Goal: Task Accomplishment & Management: Complete application form

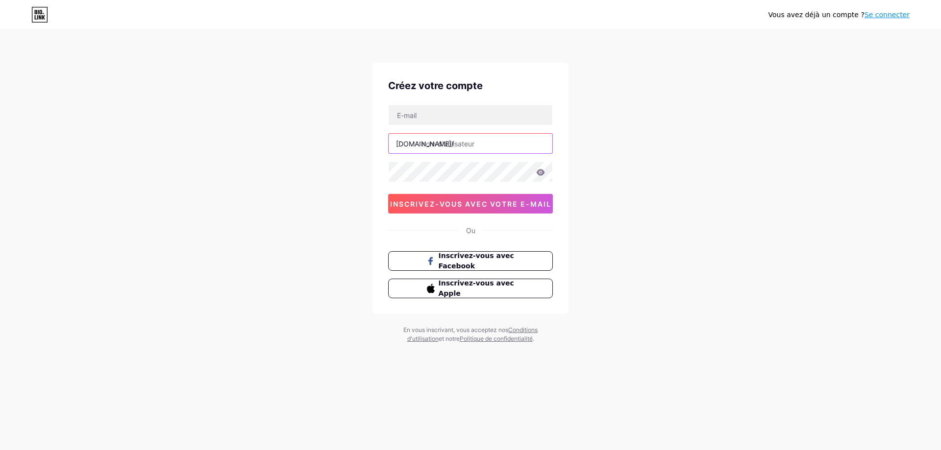
click at [428, 144] on input "text" at bounding box center [471, 144] width 164 height 20
type input "lmrenobouliac"
click at [433, 114] on input "text" at bounding box center [471, 115] width 164 height 20
type input "C"
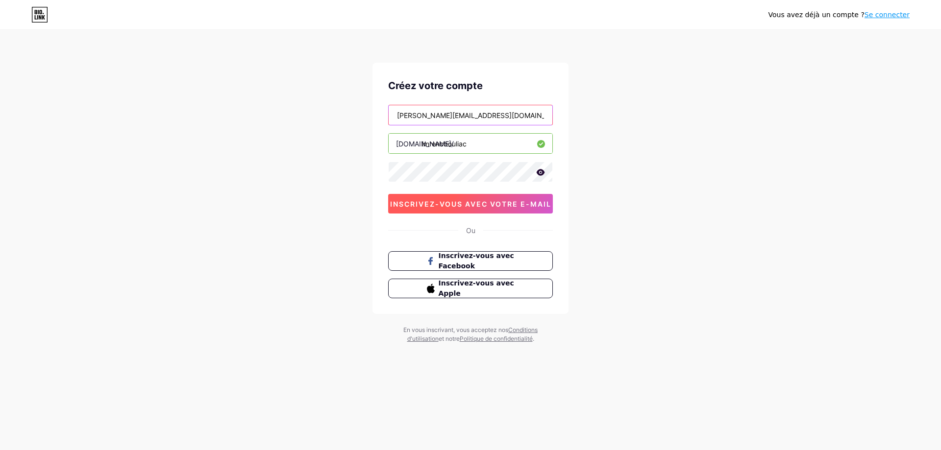
type input "[PERSON_NAME][EMAIL_ADDRESS][DOMAIN_NAME]"
click at [495, 199] on button "inscrivez-vous avec votre e-mail" at bounding box center [470, 204] width 165 height 20
click at [434, 204] on font "inscrivez-vous avec votre e-mail" at bounding box center [470, 204] width 161 height 8
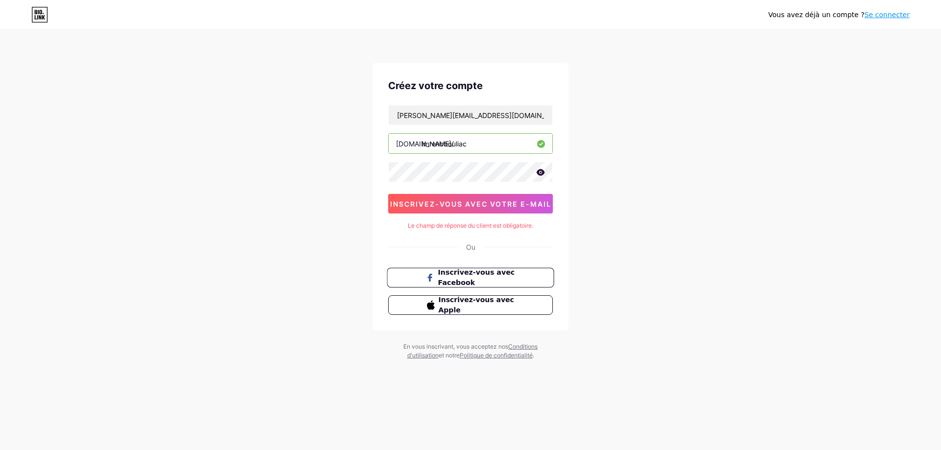
click at [458, 269] on font "Inscrivez-vous avec Facebook" at bounding box center [476, 278] width 77 height 19
click at [496, 227] on font "Le champ de réponse du client est obligatoire." at bounding box center [470, 225] width 125 height 7
click at [539, 172] on icon at bounding box center [541, 172] width 8 height 6
click at [497, 205] on font "inscrivez-vous avec votre e-mail" at bounding box center [470, 204] width 161 height 8
click at [889, 16] on font "Se connecter" at bounding box center [887, 15] width 45 height 8
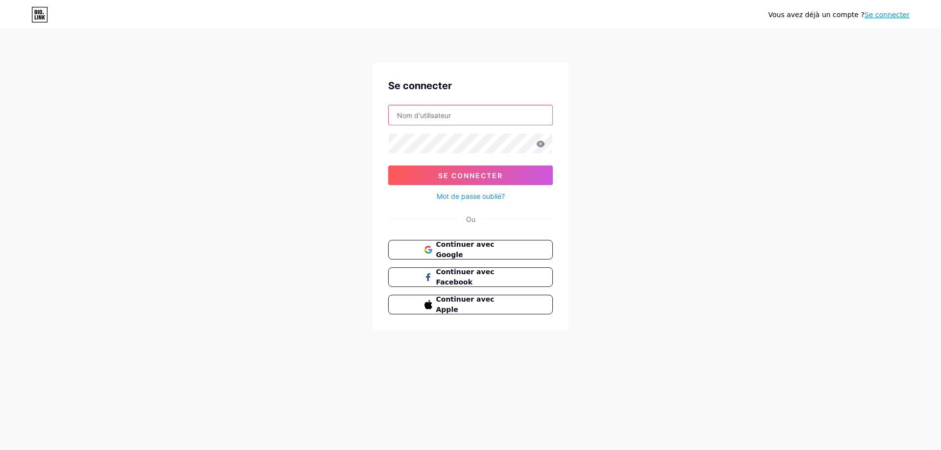
click at [437, 118] on input "text" at bounding box center [471, 115] width 164 height 20
click at [465, 248] on font "Continuer avec Google" at bounding box center [464, 250] width 59 height 19
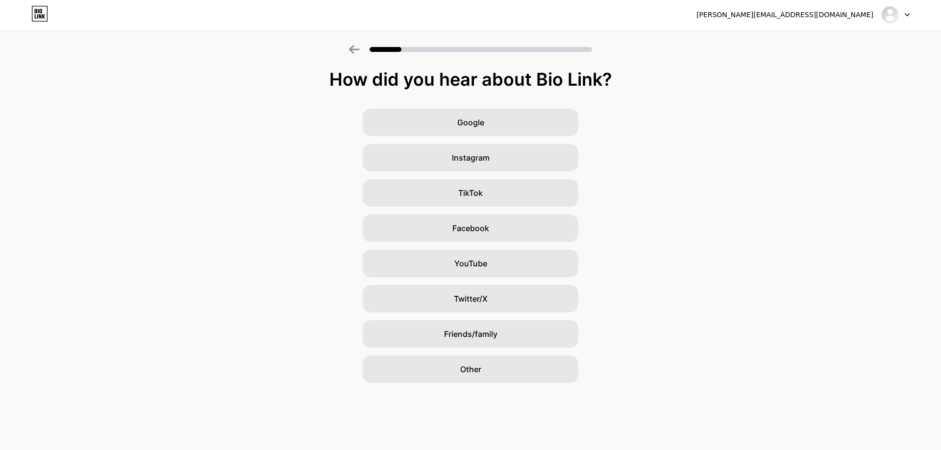
click at [907, 17] on div at bounding box center [895, 15] width 28 height 18
click at [904, 17] on div at bounding box center [895, 15] width 28 height 18
drag, startPoint x: 855, startPoint y: 1, endPoint x: 685, endPoint y: 248, distance: 299.1
click at [685, 248] on div "Google Instagram TikTok Facebook YouTube Twitter/X Friends/family Other" at bounding box center [470, 246] width 941 height 274
drag, startPoint x: 655, startPoint y: 27, endPoint x: 875, endPoint y: 81, distance: 226.6
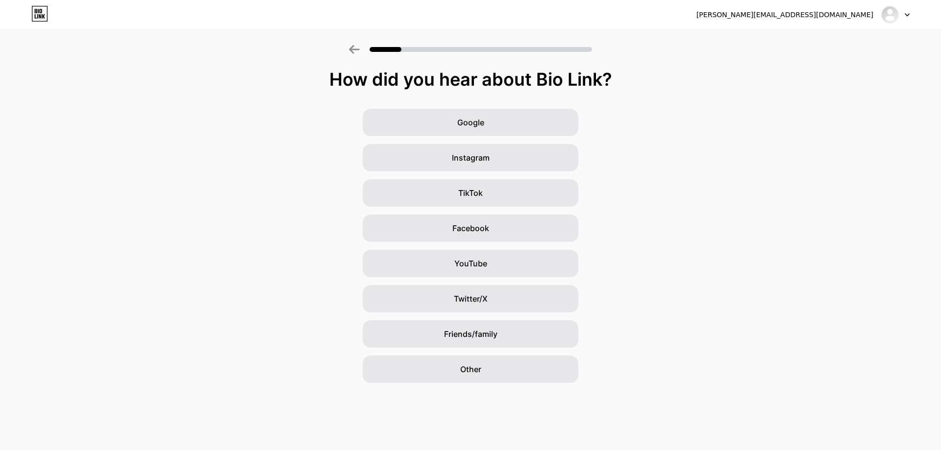
click at [875, 81] on div "How did you hear about Bio Link?" at bounding box center [470, 80] width 931 height 20
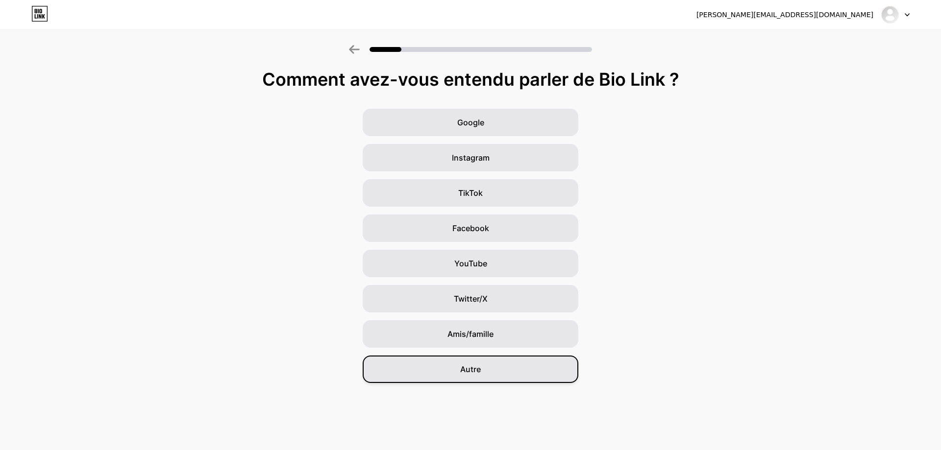
click at [481, 366] on div "Autre" at bounding box center [471, 369] width 216 height 27
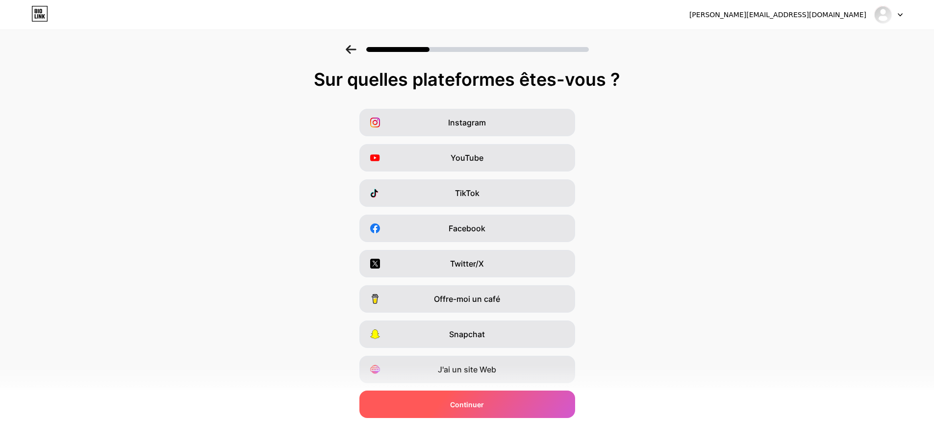
click at [490, 399] on div "Continuer" at bounding box center [467, 404] width 216 height 27
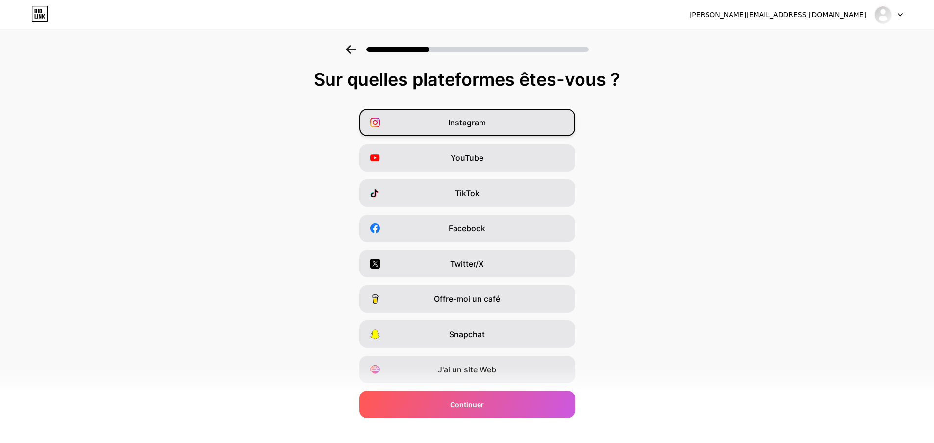
click at [470, 114] on div "Instagram" at bounding box center [467, 122] width 216 height 27
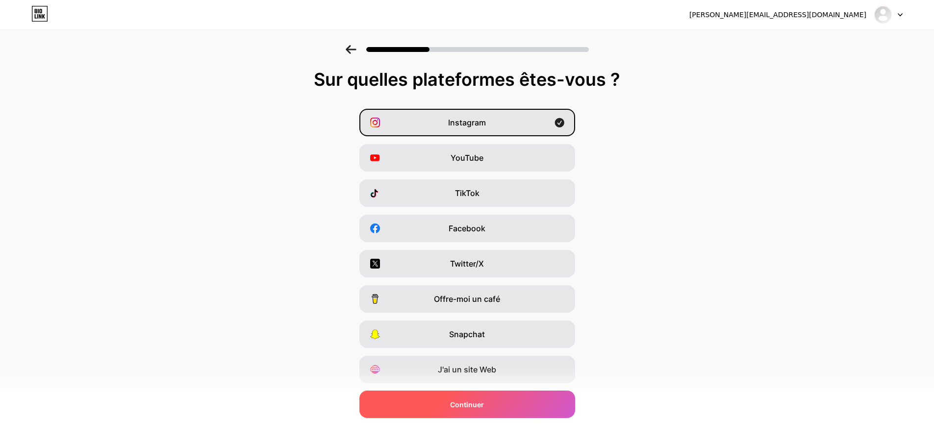
click at [466, 408] on font "Continuer" at bounding box center [467, 404] width 34 height 8
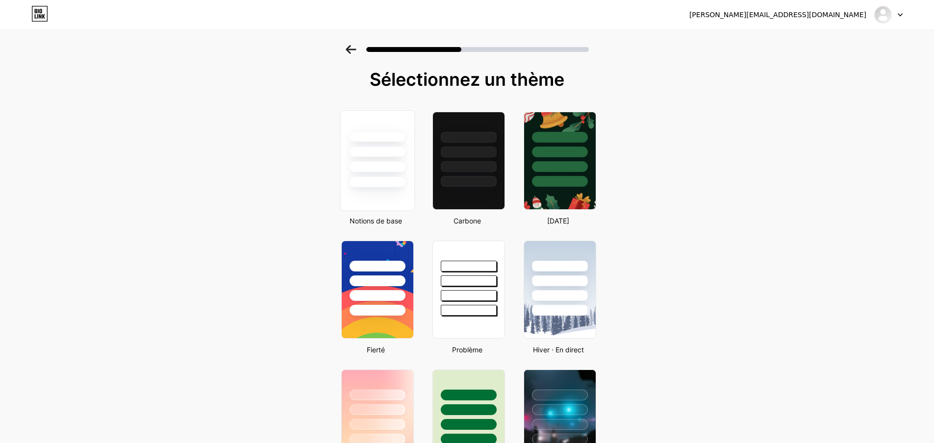
click at [374, 165] on div at bounding box center [377, 166] width 57 height 11
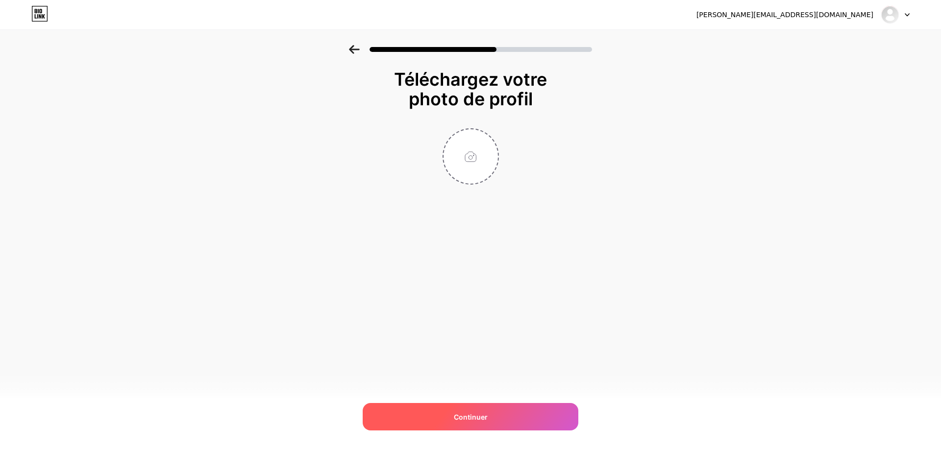
click at [467, 416] on font "Continuer" at bounding box center [471, 417] width 34 height 8
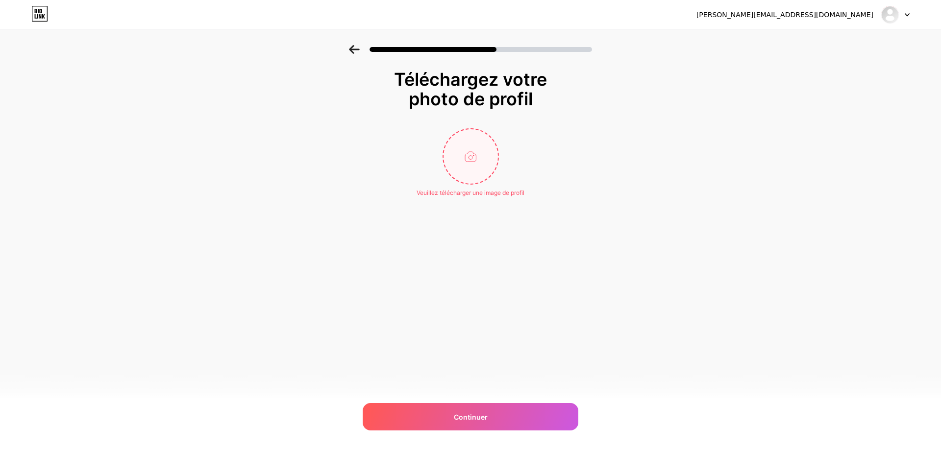
click at [475, 157] on input "file" at bounding box center [471, 156] width 54 height 54
click at [463, 155] on input "file" at bounding box center [471, 156] width 54 height 54
type input "C:\fakepath\LOGO RRE.jpg"
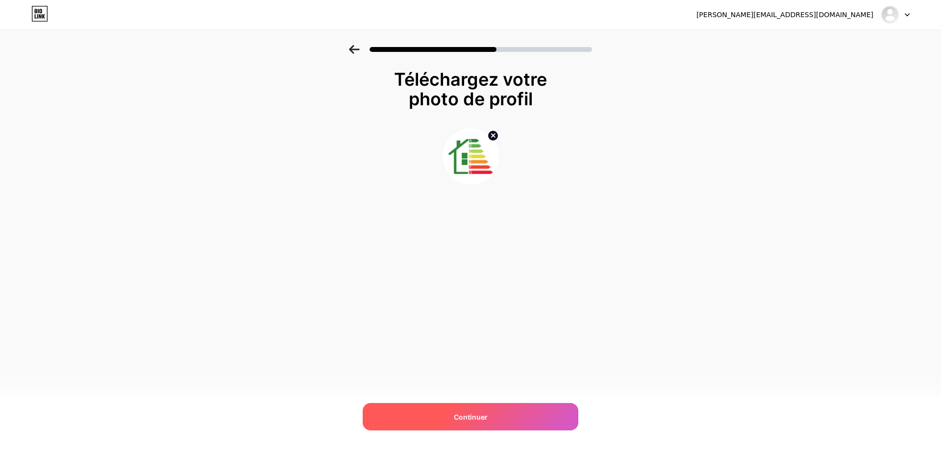
click at [464, 416] on font "Continuer" at bounding box center [471, 417] width 34 height 8
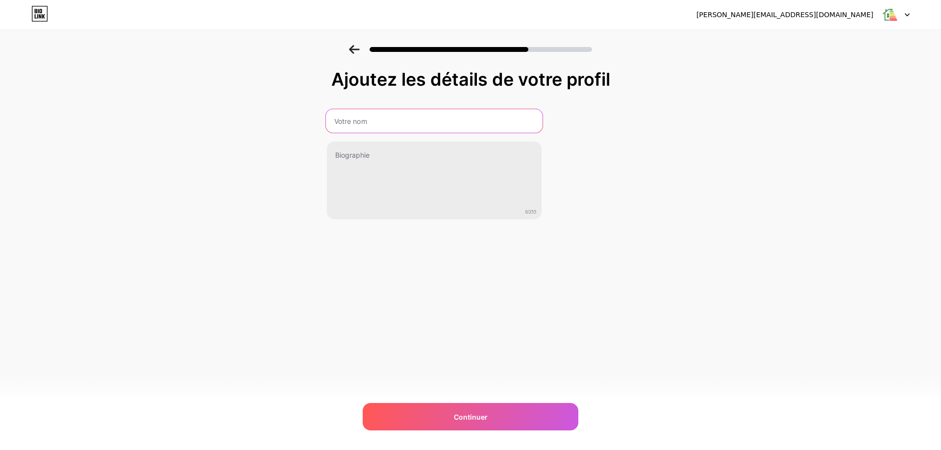
click at [359, 120] on input "text" at bounding box center [433, 121] width 217 height 24
type input "LEE"
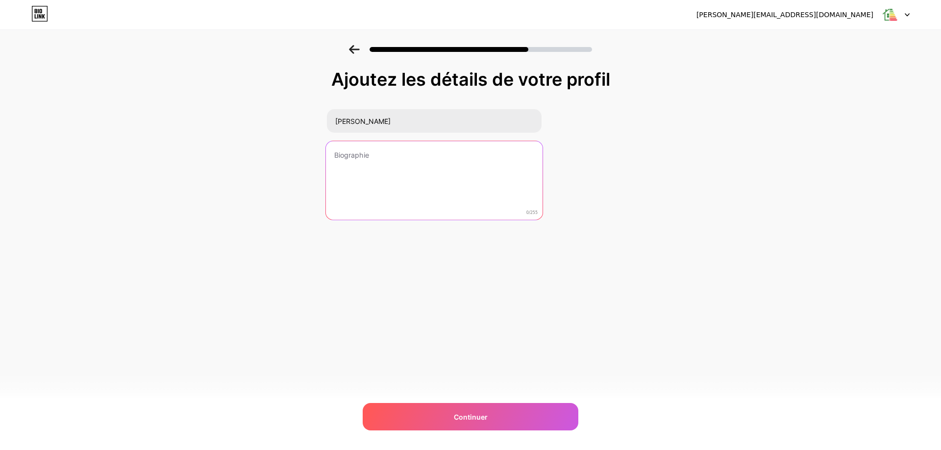
click at [385, 171] on textarea at bounding box center [433, 181] width 217 height 80
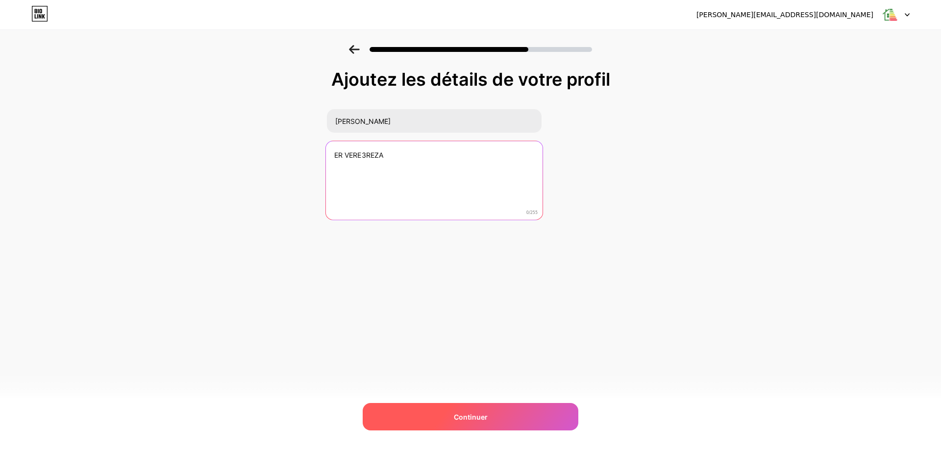
type textarea "ER VERE3REZA"
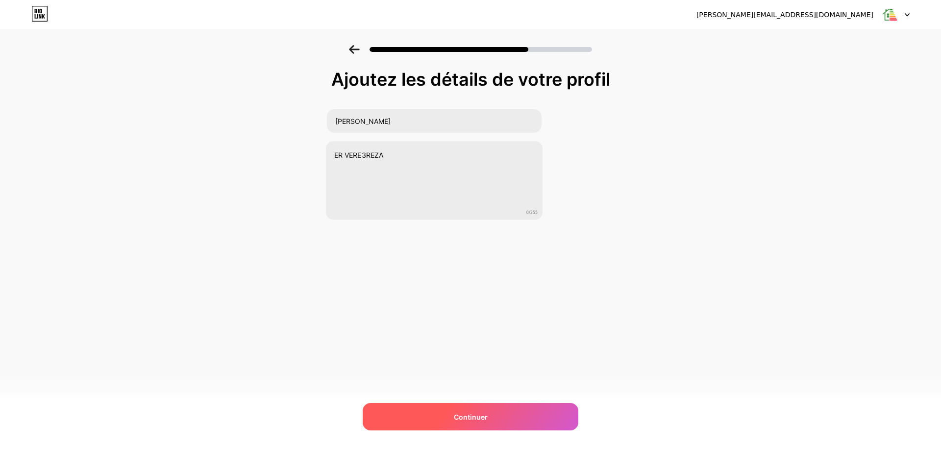
click at [484, 420] on font "Continuer" at bounding box center [471, 417] width 34 height 8
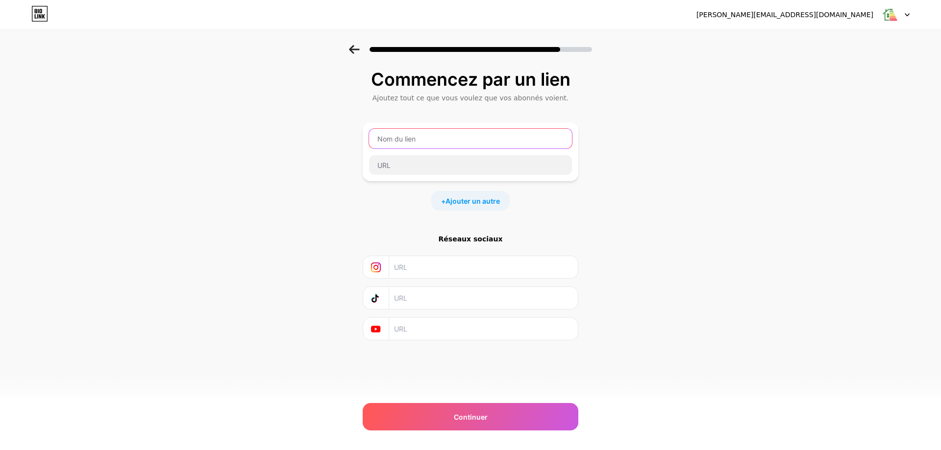
click at [419, 138] on input "text" at bounding box center [470, 139] width 203 height 20
drag, startPoint x: 399, startPoint y: 138, endPoint x: 377, endPoint y: 139, distance: 22.6
click at [377, 139] on input "text" at bounding box center [470, 139] width 203 height 20
type input "RENO"
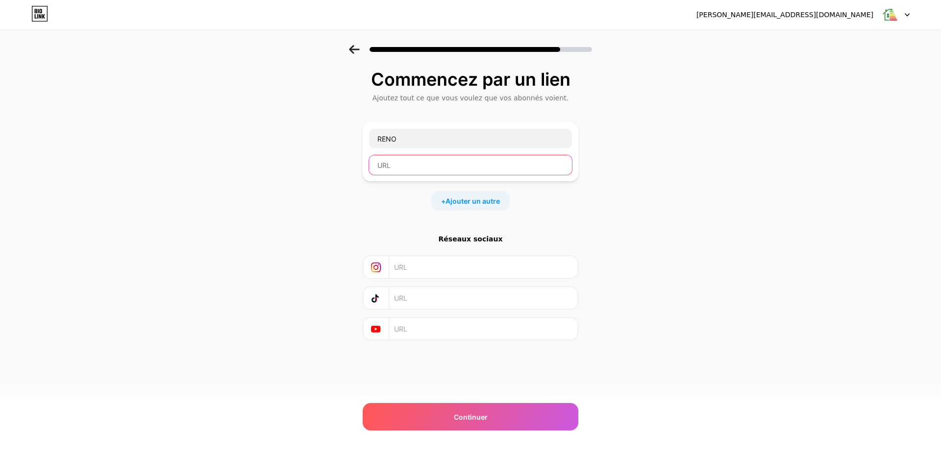
click at [392, 167] on input "text" at bounding box center [470, 165] width 203 height 20
paste input "https://fr.qr-code-generator.com/solutions/vcard-qr-code/?gclid=Cj0KCQjww4TGBhC…"
type input "https://fr.qr-code-generator.com/solutions/vcard-qr-code/?gclid=Cj0KCQjww4TGBhC…"
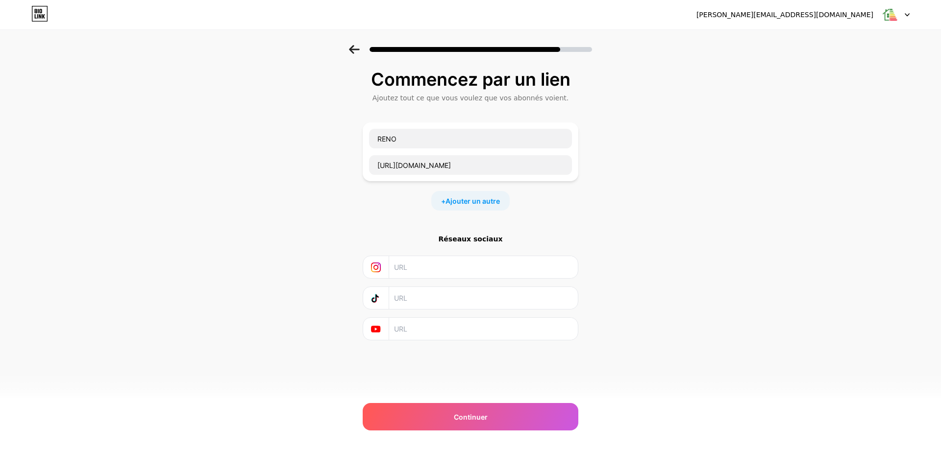
click at [613, 193] on div "Commencez par un lien Ajoutez tout ce que vous voulez que vos abonnés voient. R…" at bounding box center [470, 217] width 941 height 345
click at [476, 416] on font "Continuer" at bounding box center [471, 417] width 34 height 8
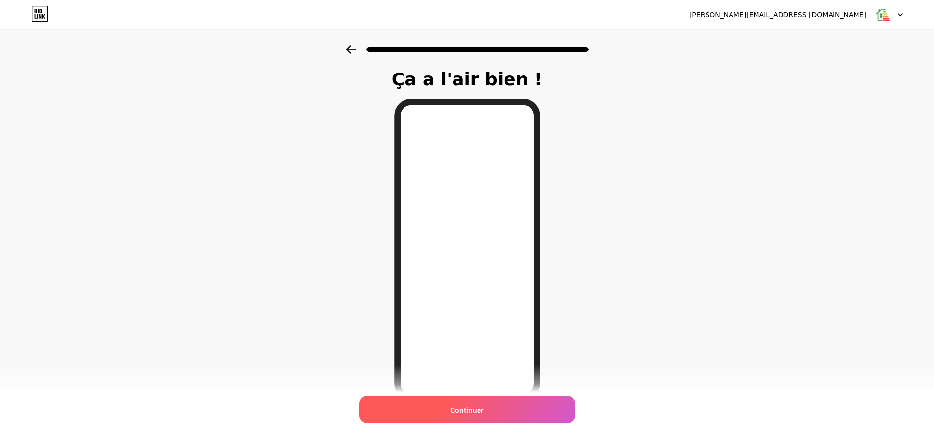
click at [478, 414] on font "Continuer" at bounding box center [467, 410] width 34 height 8
